Goal: Task Accomplishment & Management: Complete application form

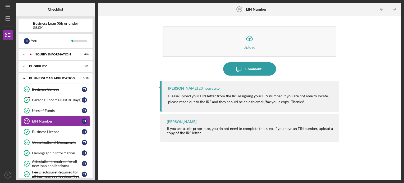
scroll to position [3, 0]
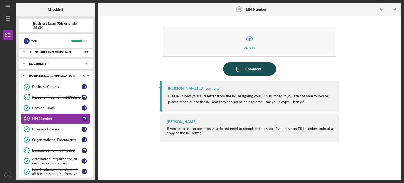
click at [240, 69] on icon "Icon/Message" at bounding box center [238, 68] width 13 height 13
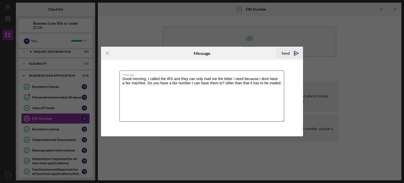
type textarea "Good morning, I called the IRS and they can only mail me the letter i need beca…"
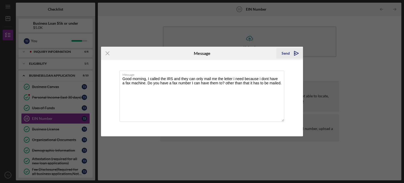
click at [294, 52] on icon "Icon/icon-invite-send" at bounding box center [296, 53] width 13 height 13
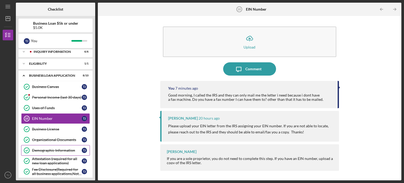
click at [64, 154] on link "Demographic Information Demographic Information T J" at bounding box center [55, 150] width 69 height 11
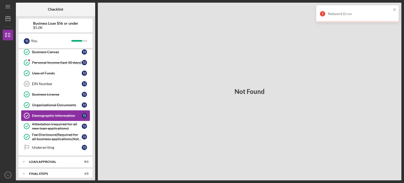
scroll to position [52, 0]
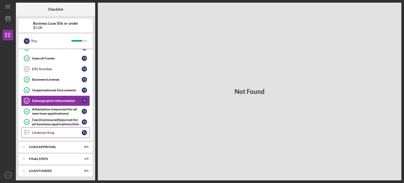
click at [51, 130] on div "Underwriting" at bounding box center [57, 132] width 50 height 4
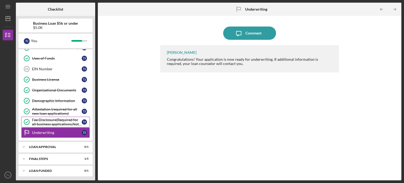
click at [83, 121] on div "T J" at bounding box center [84, 121] width 5 height 5
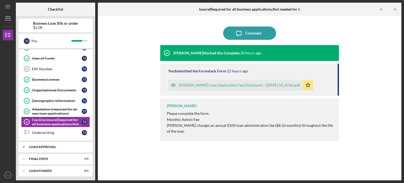
click at [37, 142] on div "Icon/Expander Loan Approval 0 / 1" at bounding box center [56, 146] width 74 height 11
click at [44, 170] on div "Final Steps" at bounding box center [57, 171] width 57 height 3
click at [70, 63] on link "EIN Number 10 EIN Number T J" at bounding box center [55, 68] width 69 height 11
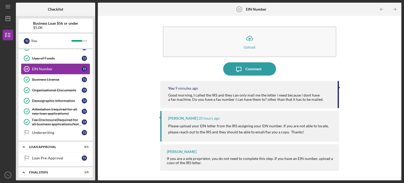
scroll to position [121, 0]
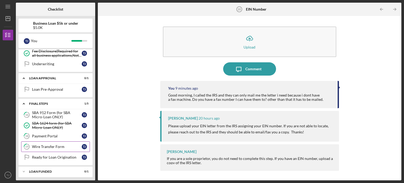
click at [49, 146] on div "Wire Transfer Form" at bounding box center [57, 146] width 50 height 4
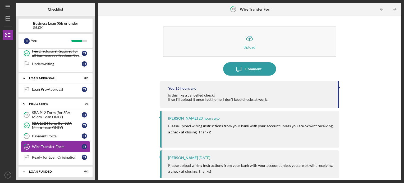
click at [44, 141] on link "19 Wire Transfer Form T J" at bounding box center [55, 146] width 69 height 11
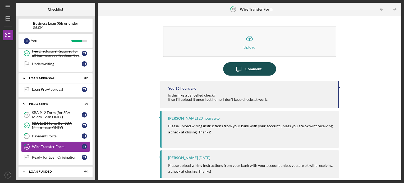
click at [251, 69] on div "Comment" at bounding box center [253, 68] width 16 height 13
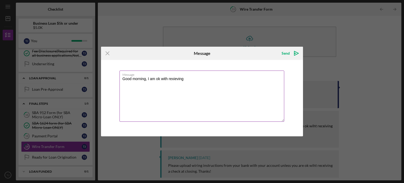
click at [140, 97] on textarea "Good morning, I am ok with rexieving" at bounding box center [202, 95] width 165 height 51
click at [186, 79] on textarea "Good morning, I am ok with rexieving" at bounding box center [202, 95] width 165 height 51
type textarea "G"
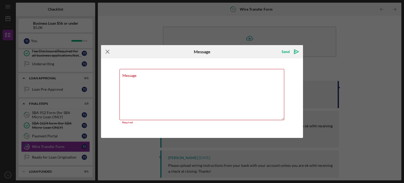
click at [111, 52] on icon "Icon/Menu Close" at bounding box center [107, 51] width 13 height 13
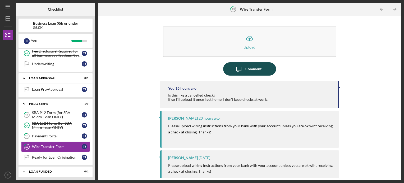
click at [241, 69] on icon "Icon/Message" at bounding box center [238, 68] width 13 height 13
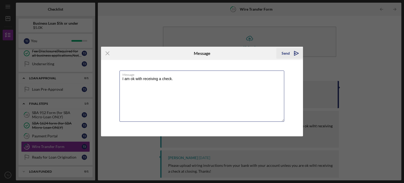
type textarea "I am ok with receiving a check."
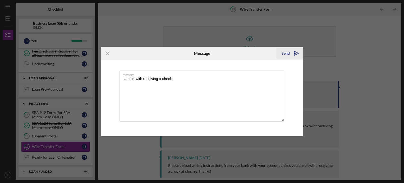
click at [294, 50] on icon "Icon/icon-invite-send" at bounding box center [296, 53] width 13 height 13
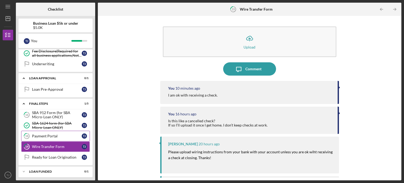
click at [42, 135] on div "Payment Portal" at bounding box center [57, 136] width 50 height 4
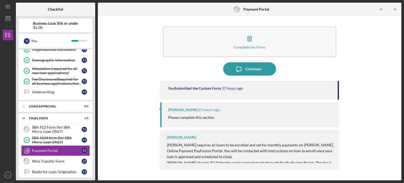
scroll to position [98, 0]
